Goal: Use online tool/utility: Utilize a website feature to perform a specific function

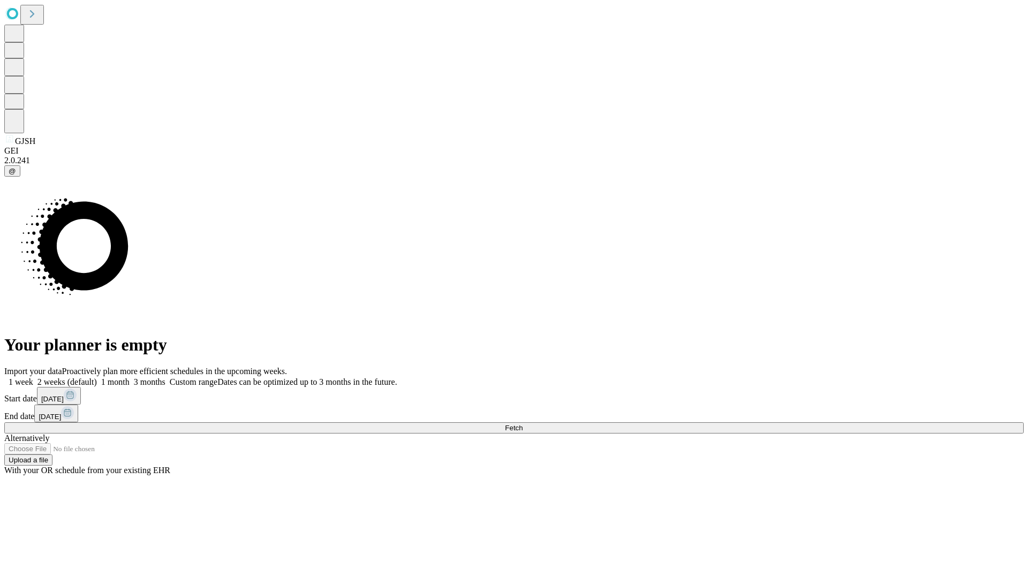
click at [523, 424] on span "Fetch" at bounding box center [514, 428] width 18 height 8
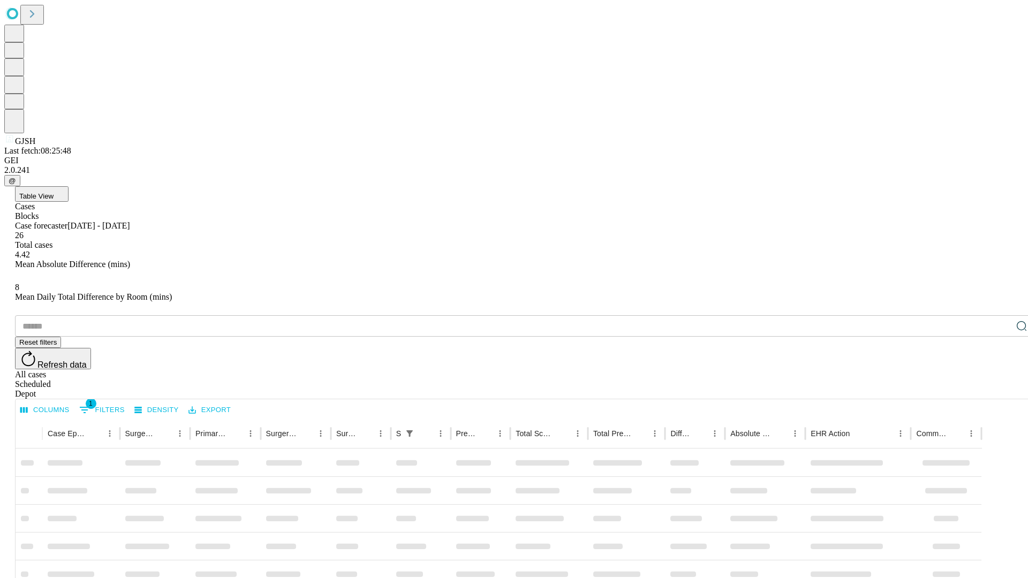
click at [54, 192] on span "Table View" at bounding box center [36, 196] width 34 height 8
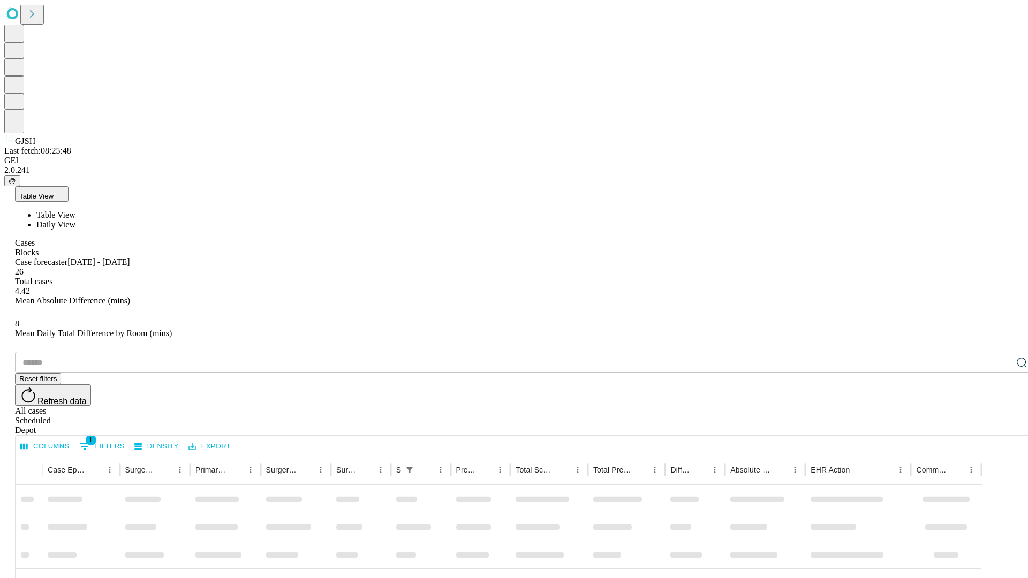
click at [75, 220] on span "Daily View" at bounding box center [55, 224] width 39 height 9
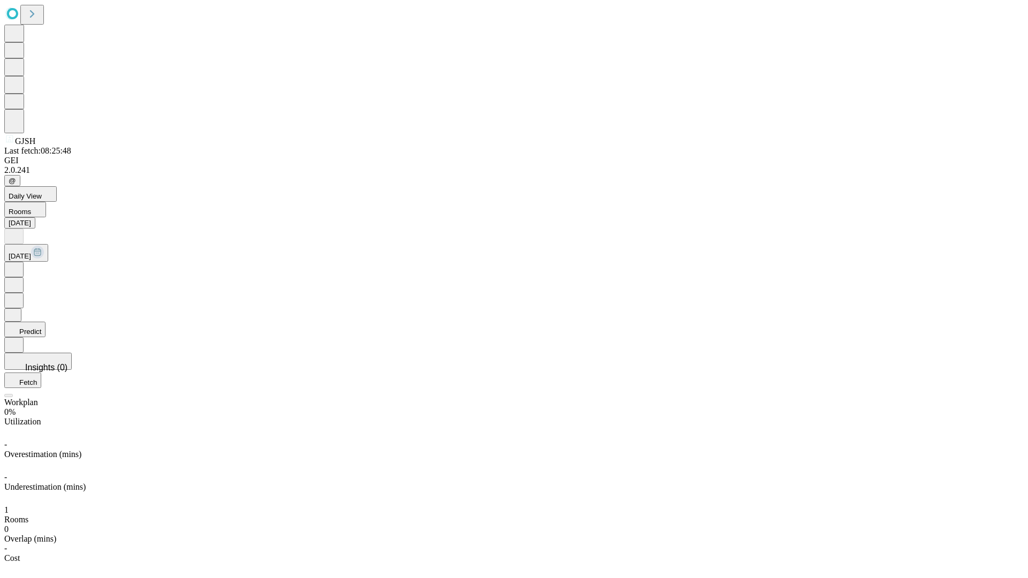
click at [46, 322] on button "Predict" at bounding box center [24, 330] width 41 height 16
